Goal: Find specific page/section: Find specific page/section

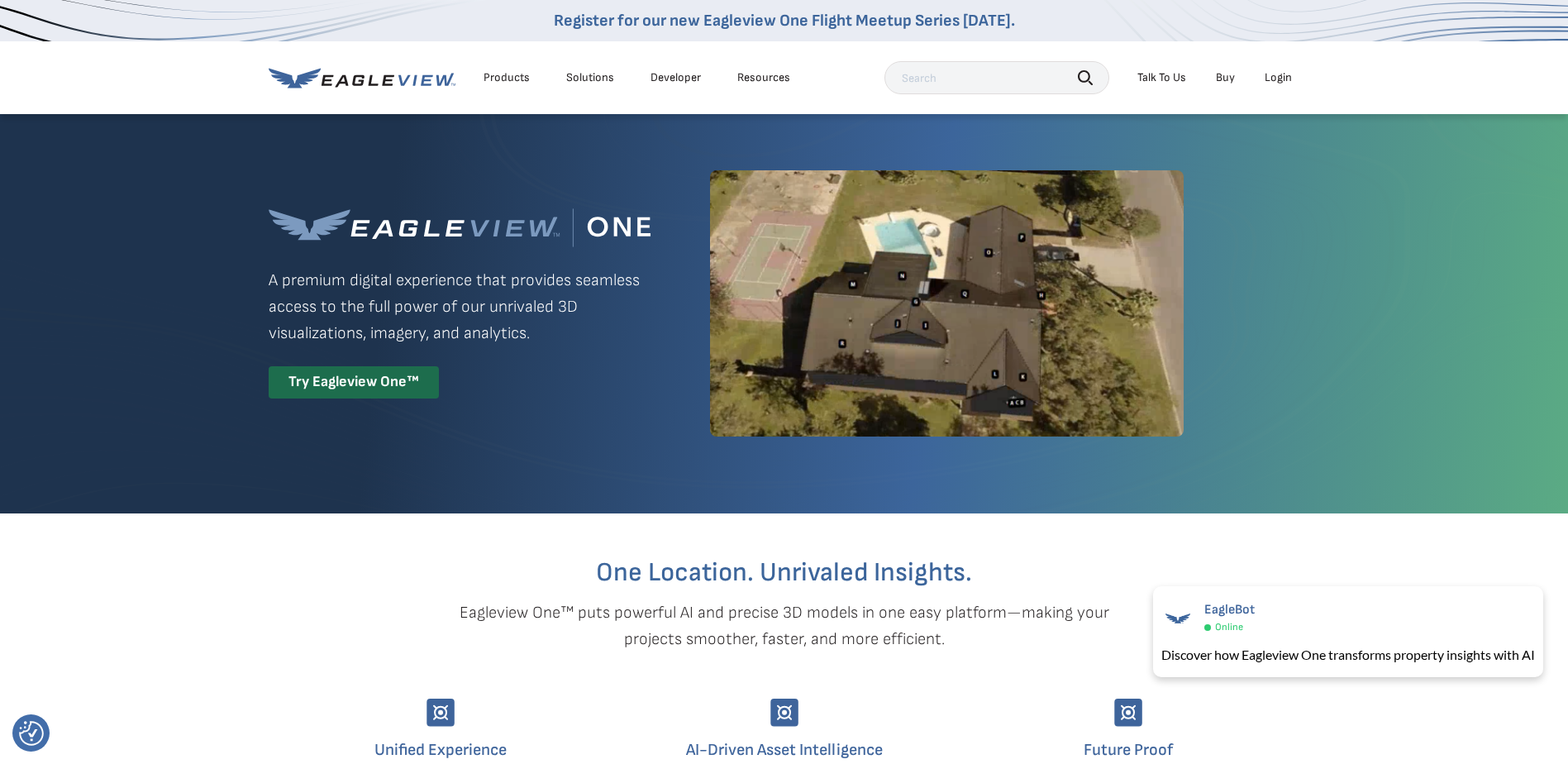
click at [910, 87] on input "text" at bounding box center [997, 78] width 225 height 33
paste input "8537 KOUSA DR INDIANAPOLIS IN 462341894"
type input "8537 KOUSA DR INDIANAPOLIS IN 462341894"
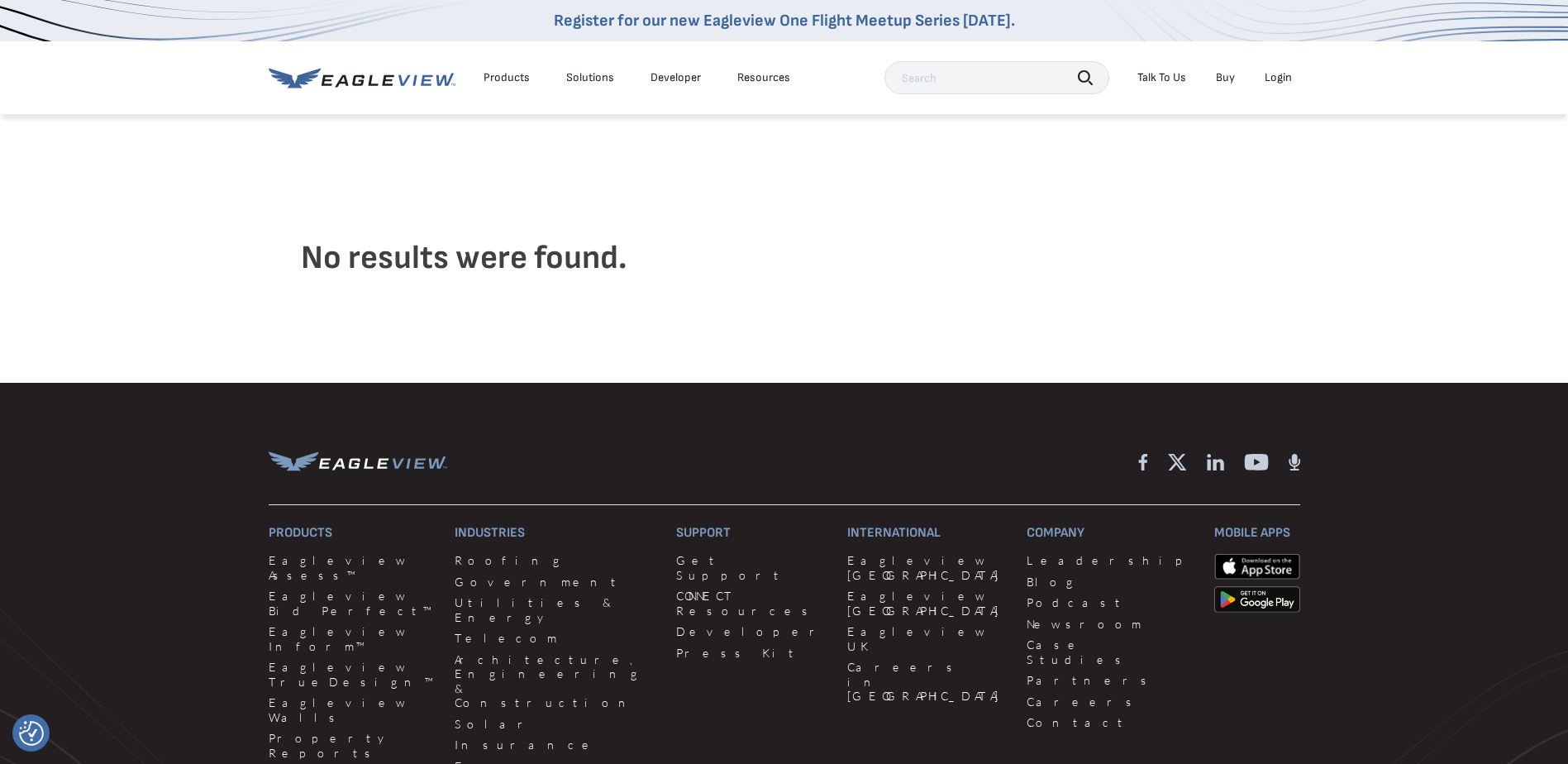
click at [1047, 224] on h4 "No results were found." at bounding box center [784, 257] width 968 height 126
click at [1086, 217] on h4 "No results were found." at bounding box center [784, 257] width 968 height 126
click at [1283, 81] on div "Login" at bounding box center [1278, 77] width 27 height 15
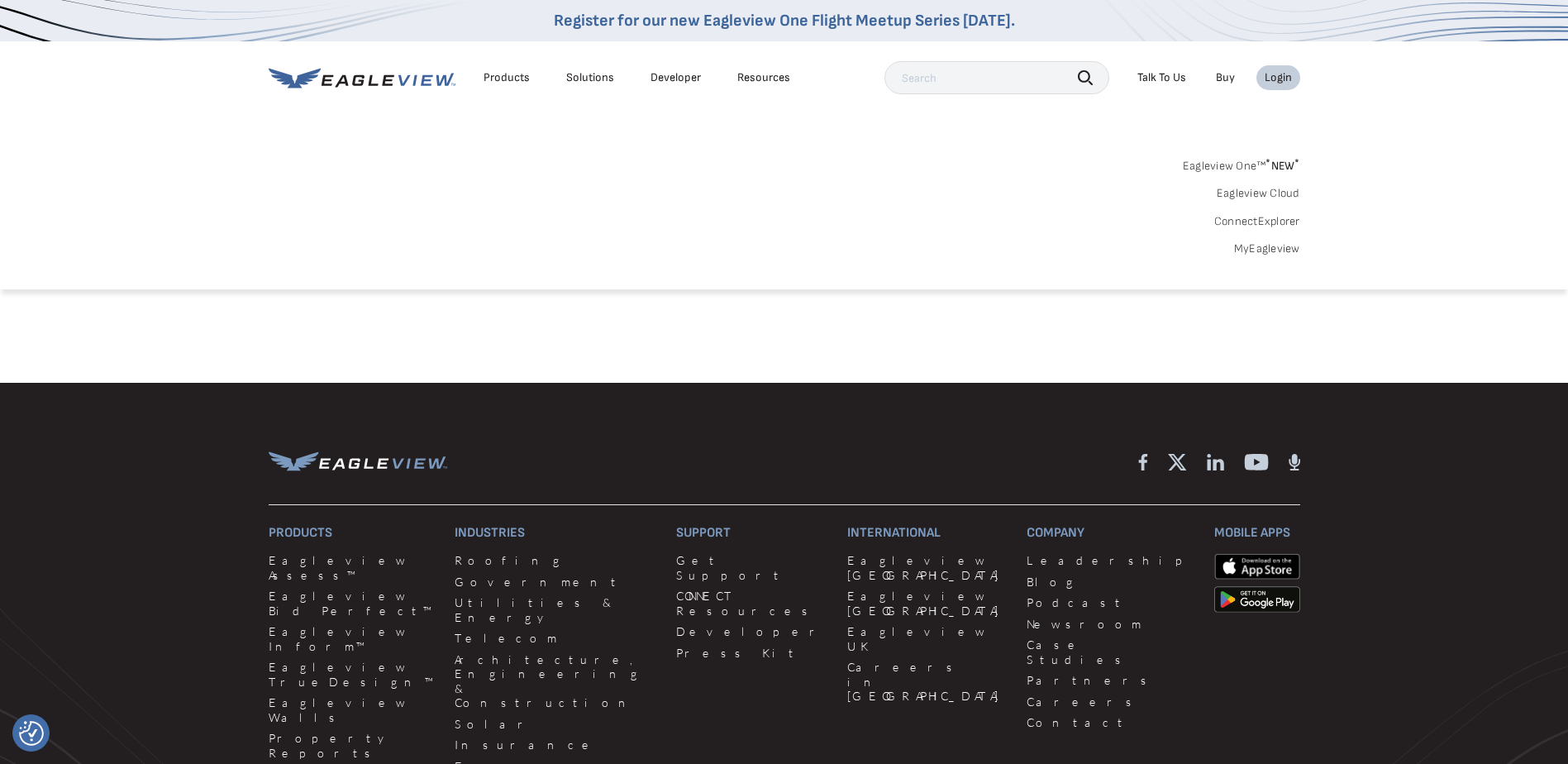
click at [1281, 223] on link "ConnectExplorer" at bounding box center [1257, 221] width 86 height 15
